Goal: Go to known website: Access a specific website the user already knows

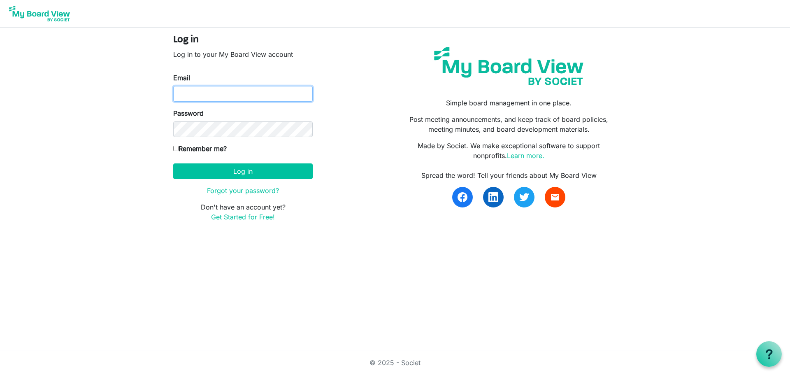
click at [218, 96] on input "Email" at bounding box center [243, 94] width 140 height 16
type input "director@idahofirewise.org"
click at [178, 147] on input "Remember me?" at bounding box center [175, 148] width 5 height 5
checkbox input "true"
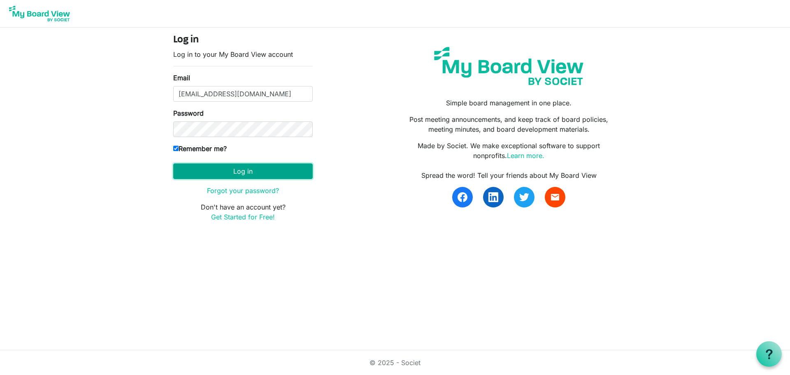
click at [234, 173] on button "Log in" at bounding box center [243, 171] width 140 height 16
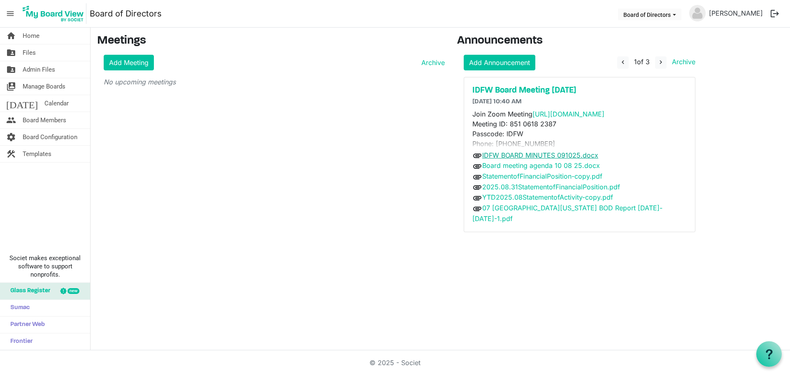
click at [536, 153] on link "IDFW BOARD MINUTES 091025.docx" at bounding box center [540, 155] width 116 height 8
